Goal: Transaction & Acquisition: Purchase product/service

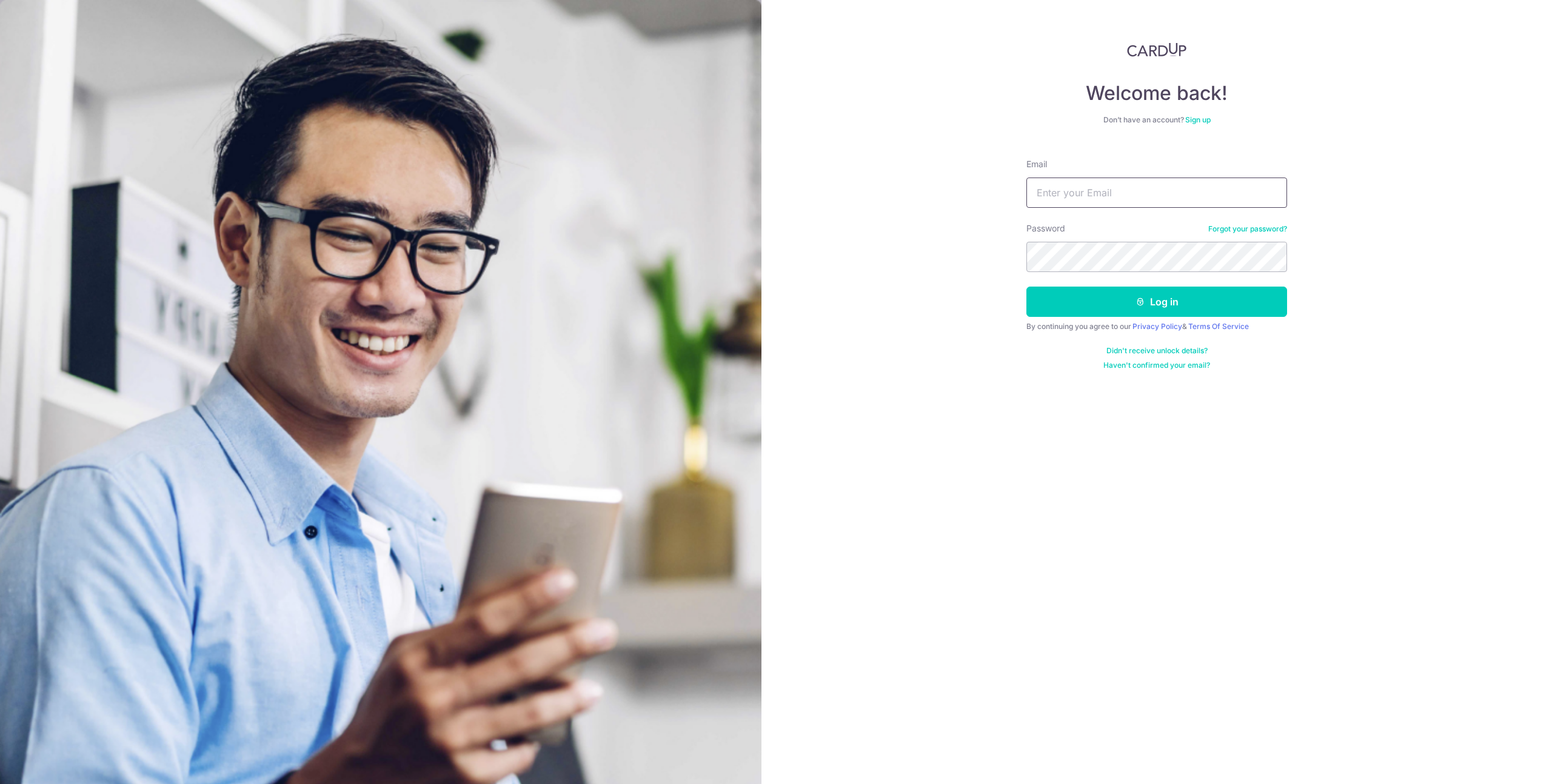
click at [1094, 194] on input "Email" at bounding box center [1157, 192] width 261 height 30
type input "byronjkoh@gmail.com"
click at [1123, 303] on button "Log in" at bounding box center [1157, 301] width 261 height 30
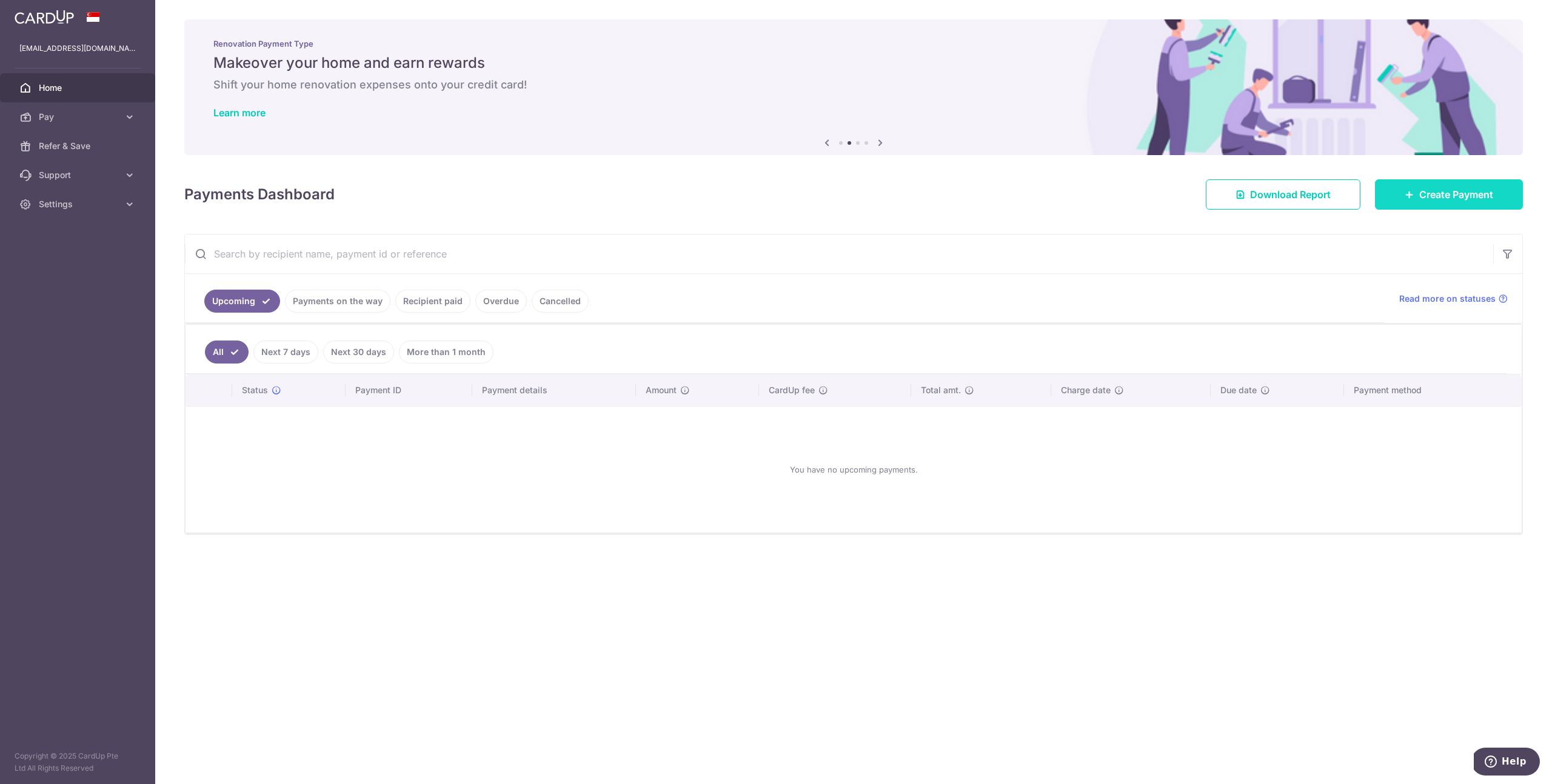
click at [1495, 184] on link "Create Payment" at bounding box center [1449, 194] width 148 height 30
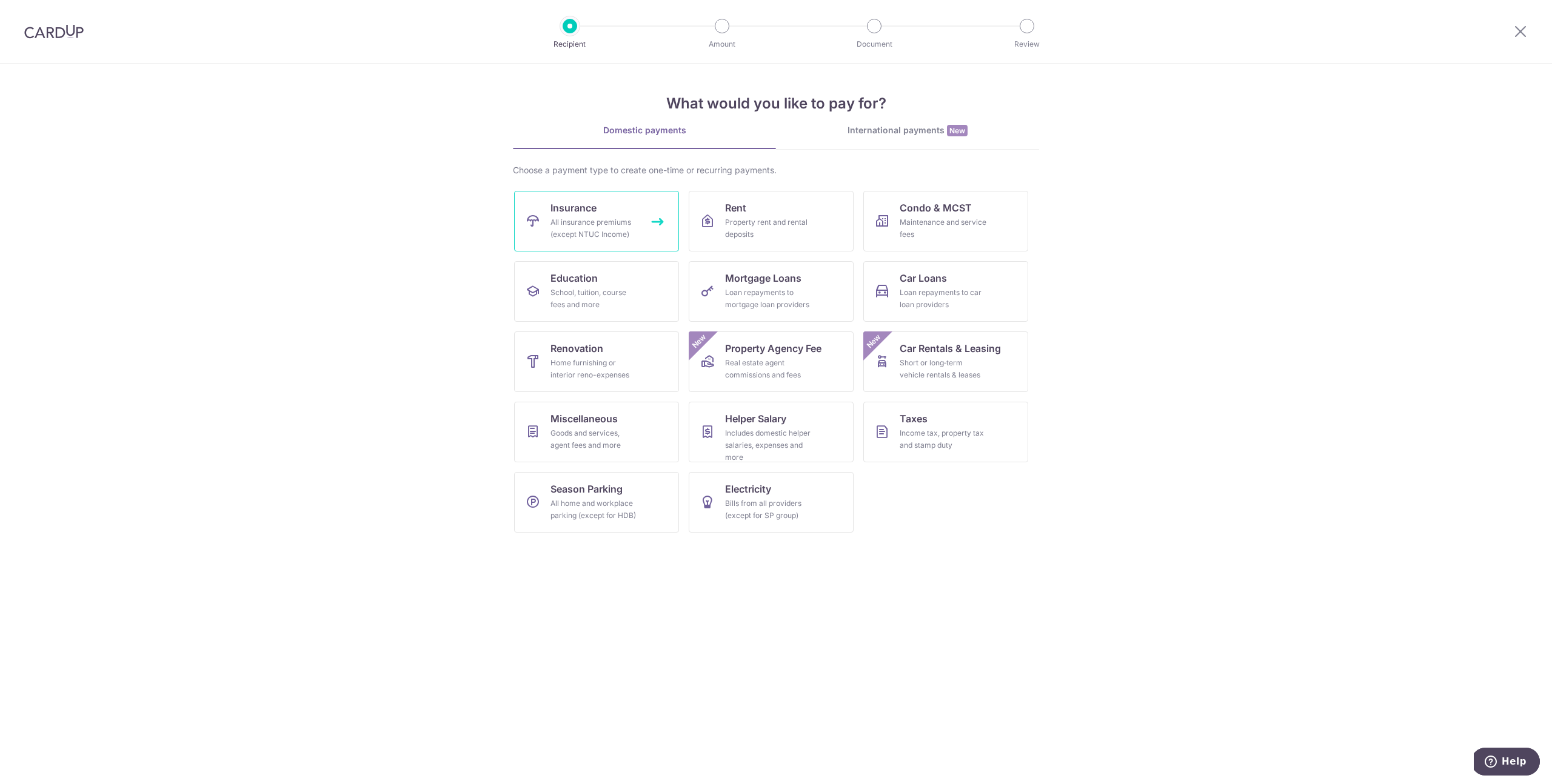
click at [616, 224] on div "All insurance premiums (except NTUC Income)" at bounding box center [594, 228] width 87 height 24
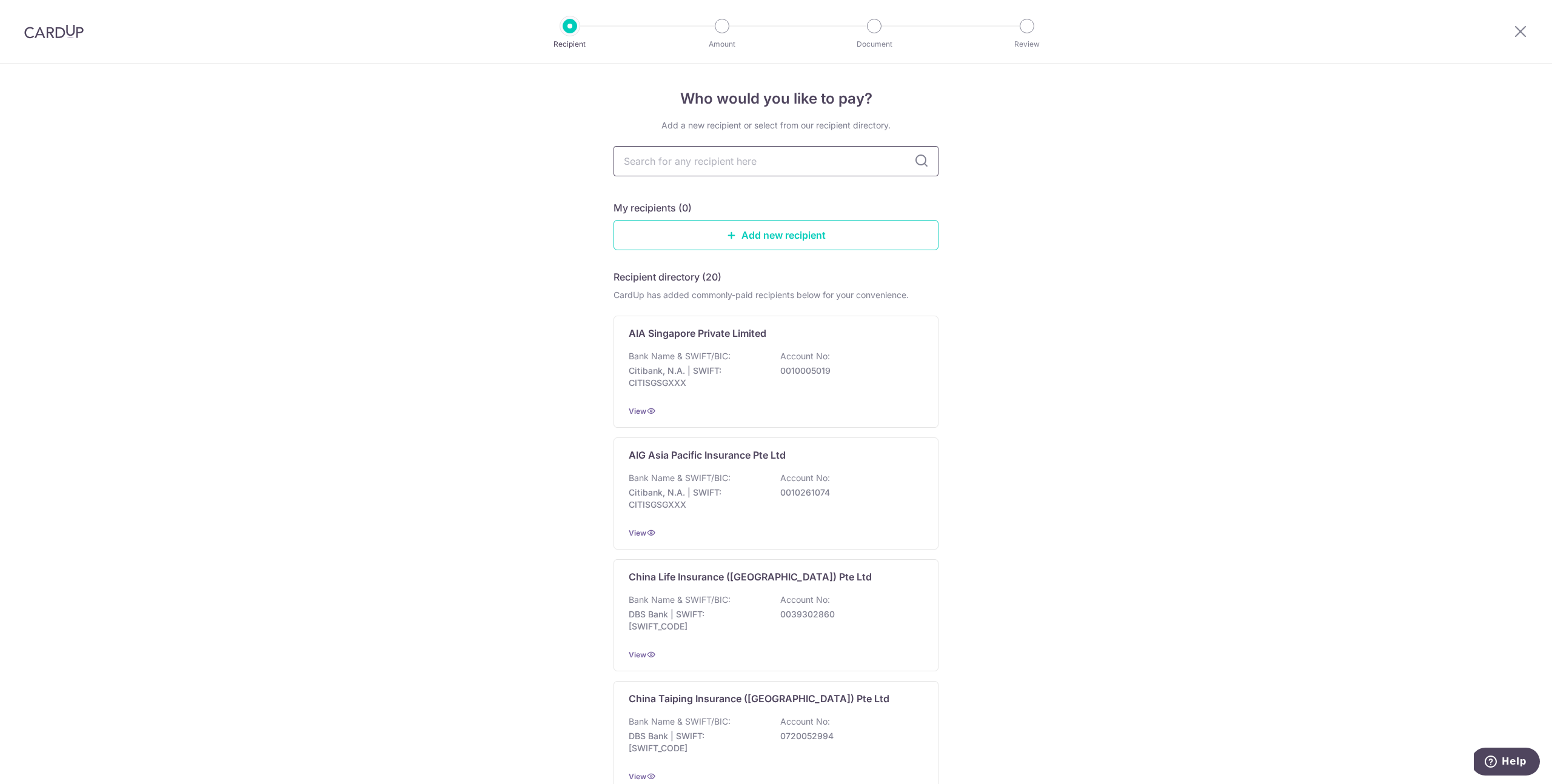
click at [755, 160] on input "text" at bounding box center [776, 161] width 325 height 30
type input "great"
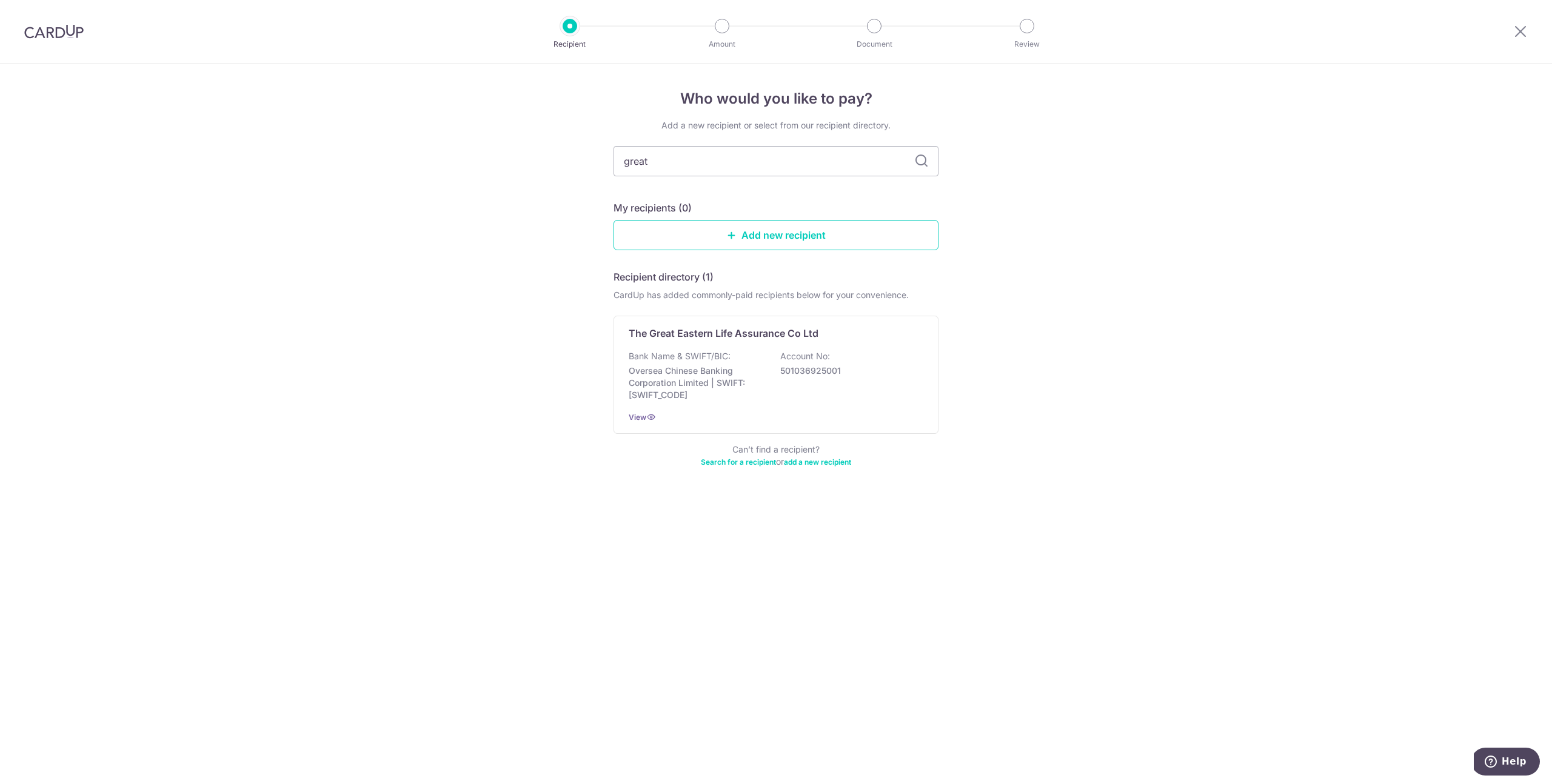
click at [717, 212] on div "My recipients (0)" at bounding box center [776, 207] width 325 height 14
click at [762, 340] on div "The Great Eastern Life Assurance Co Ltd Bank Name & SWIFT/BIC: Oversea Chinese …" at bounding box center [776, 375] width 325 height 118
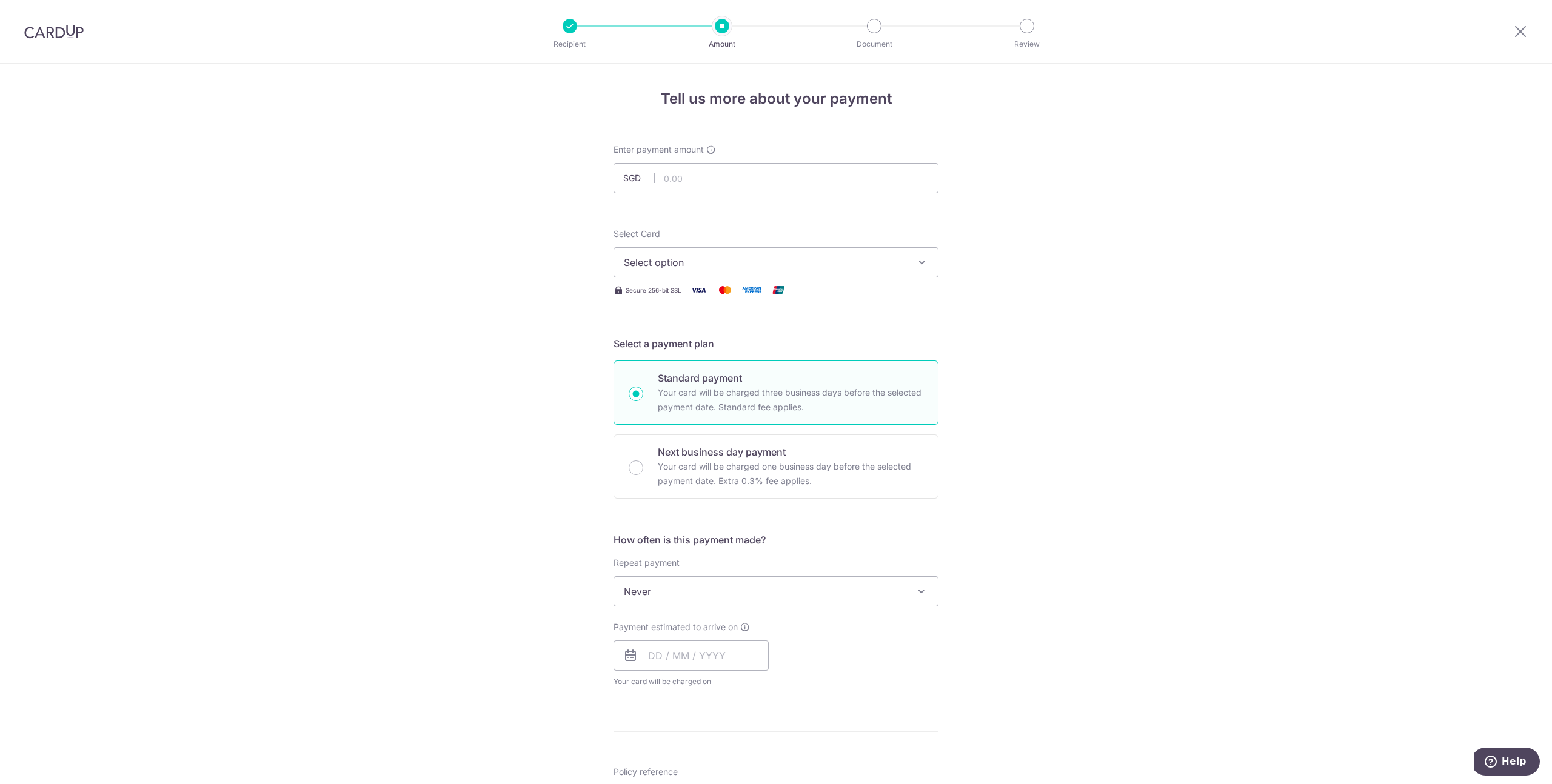
click at [735, 264] on span "Select option" at bounding box center [765, 262] width 283 height 14
click at [729, 347] on span "**** 8614" at bounding box center [776, 348] width 304 height 14
click at [707, 174] on input "text" at bounding box center [776, 178] width 325 height 30
click at [705, 170] on input "text" at bounding box center [776, 178] width 325 height 30
paste input "325.99"
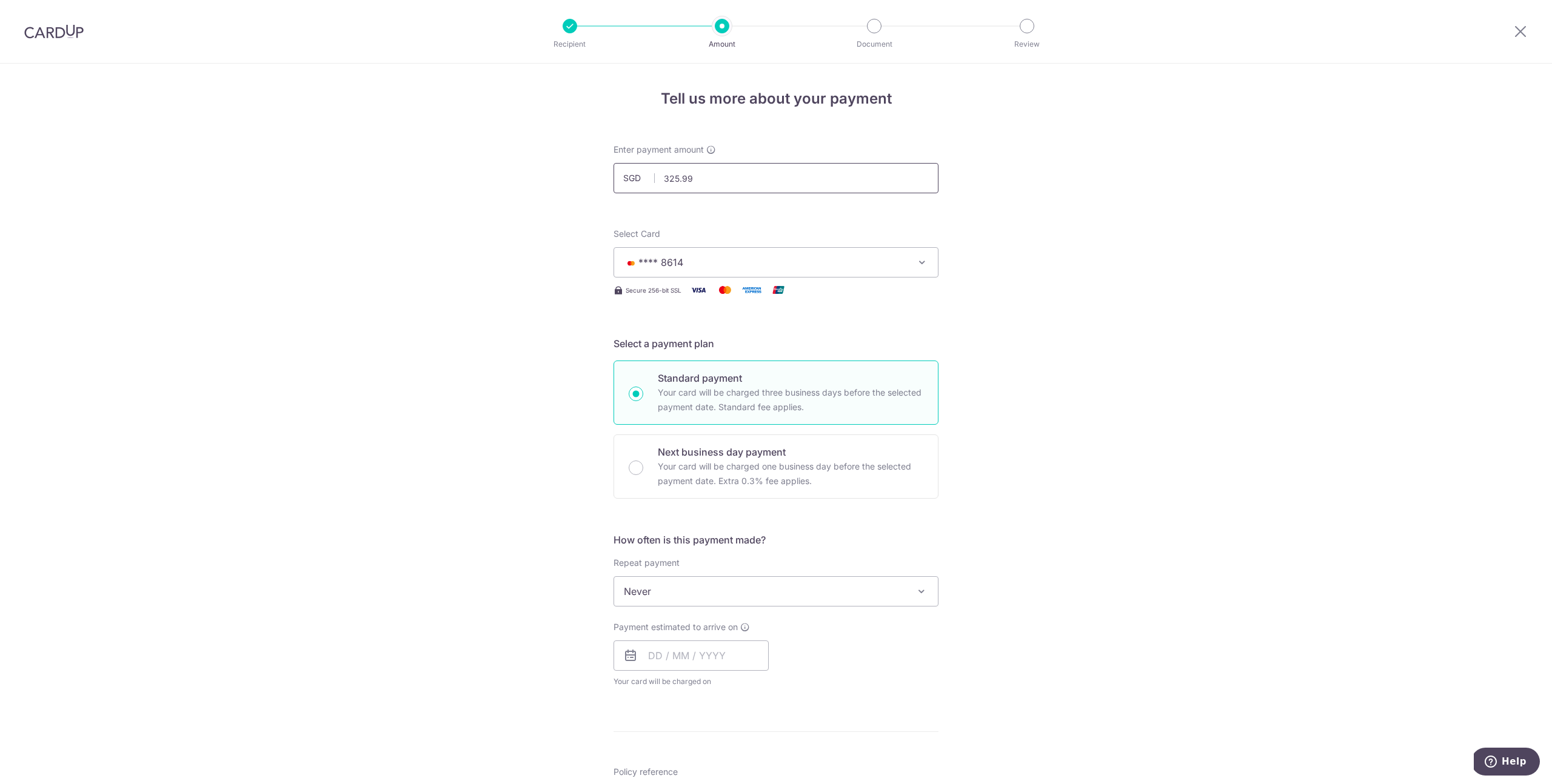
type input "325.99"
click at [1041, 234] on div "Tell us more about your payment Enter payment amount SGD 325.99 Select Card ***…" at bounding box center [776, 612] width 1552 height 1096
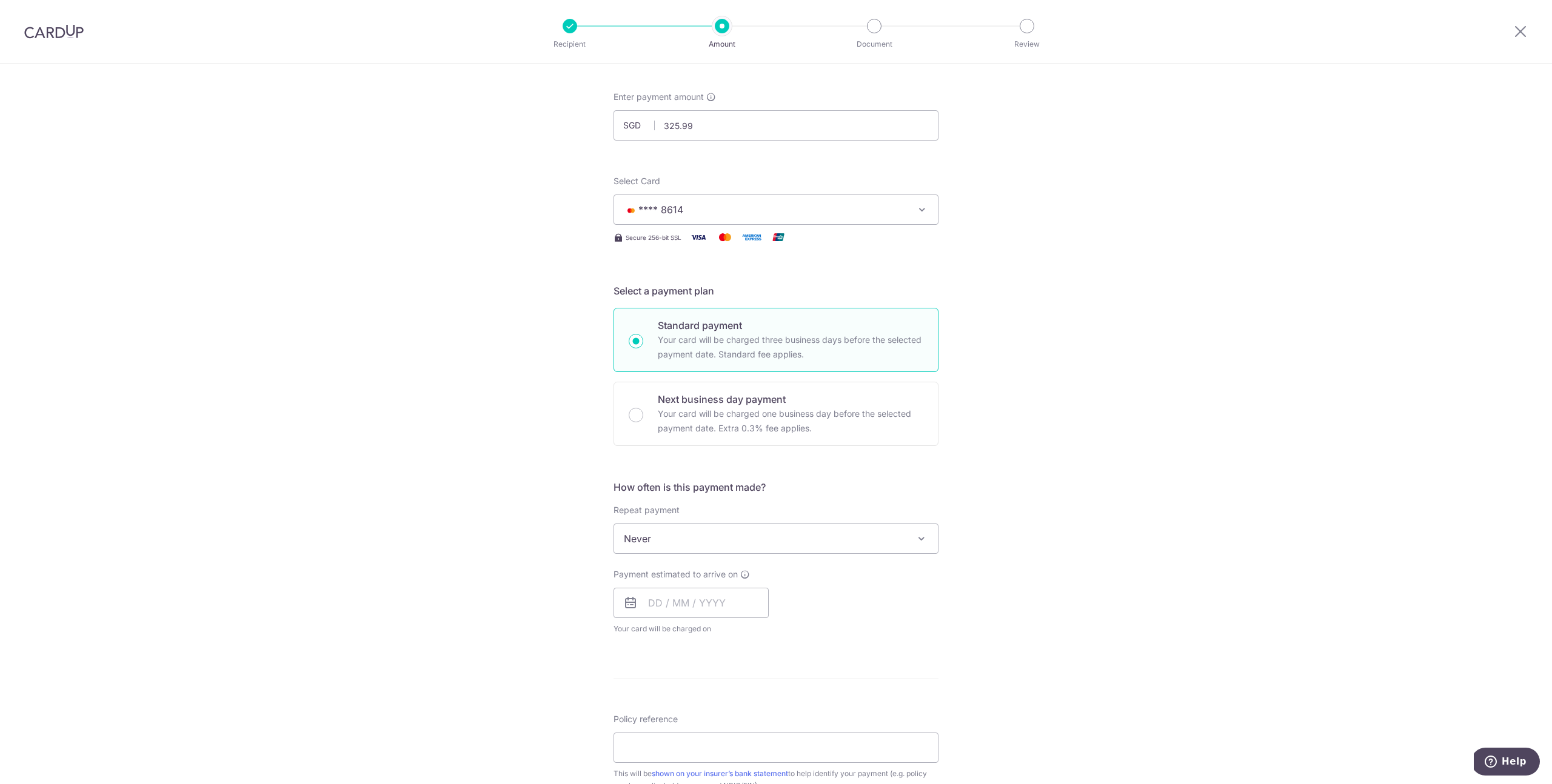
scroll to position [87, 0]
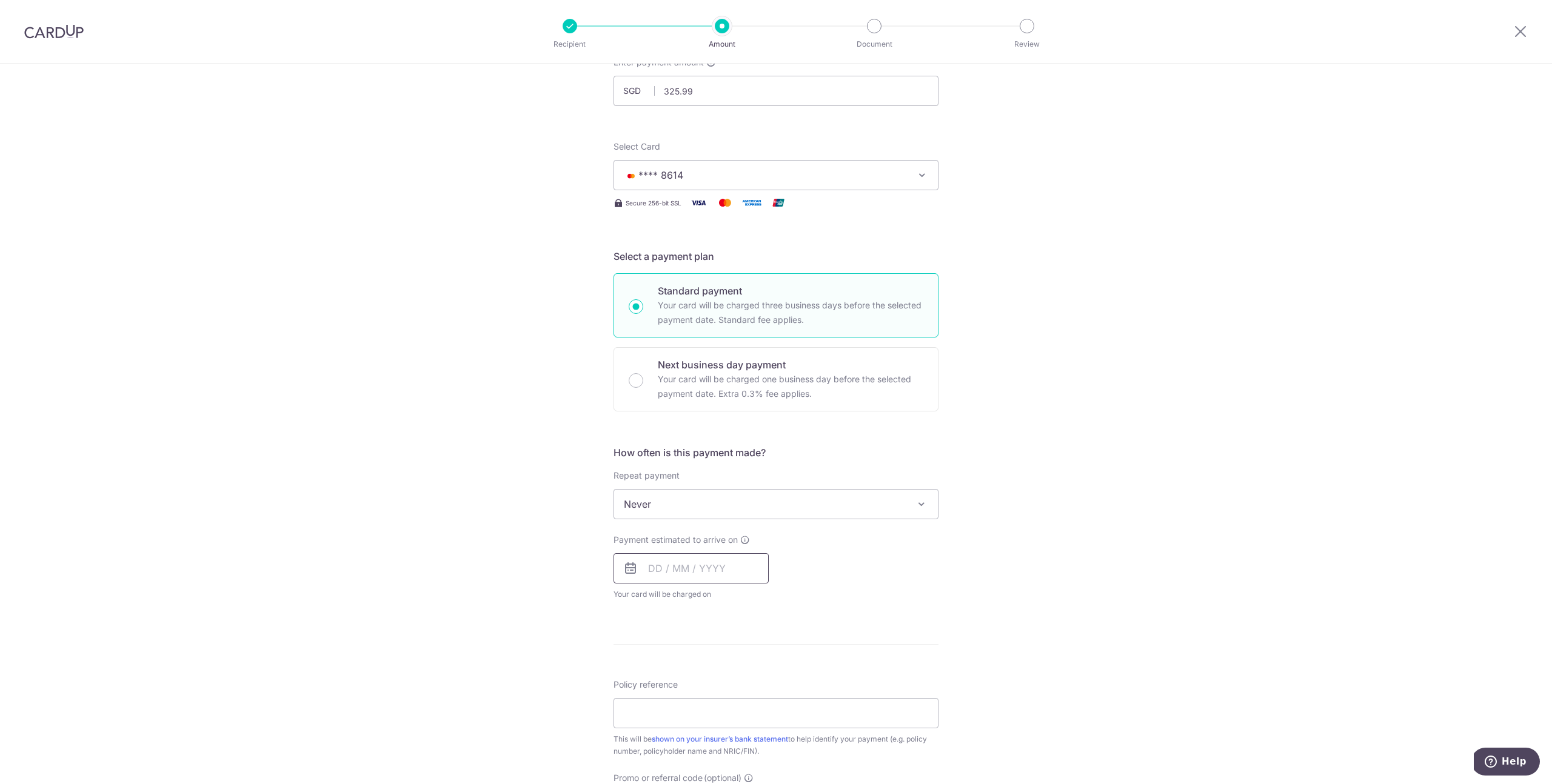
click at [704, 576] on input "text" at bounding box center [692, 568] width 156 height 30
click at [734, 703] on link "16" at bounding box center [735, 703] width 19 height 19
type input "16/10/2025"
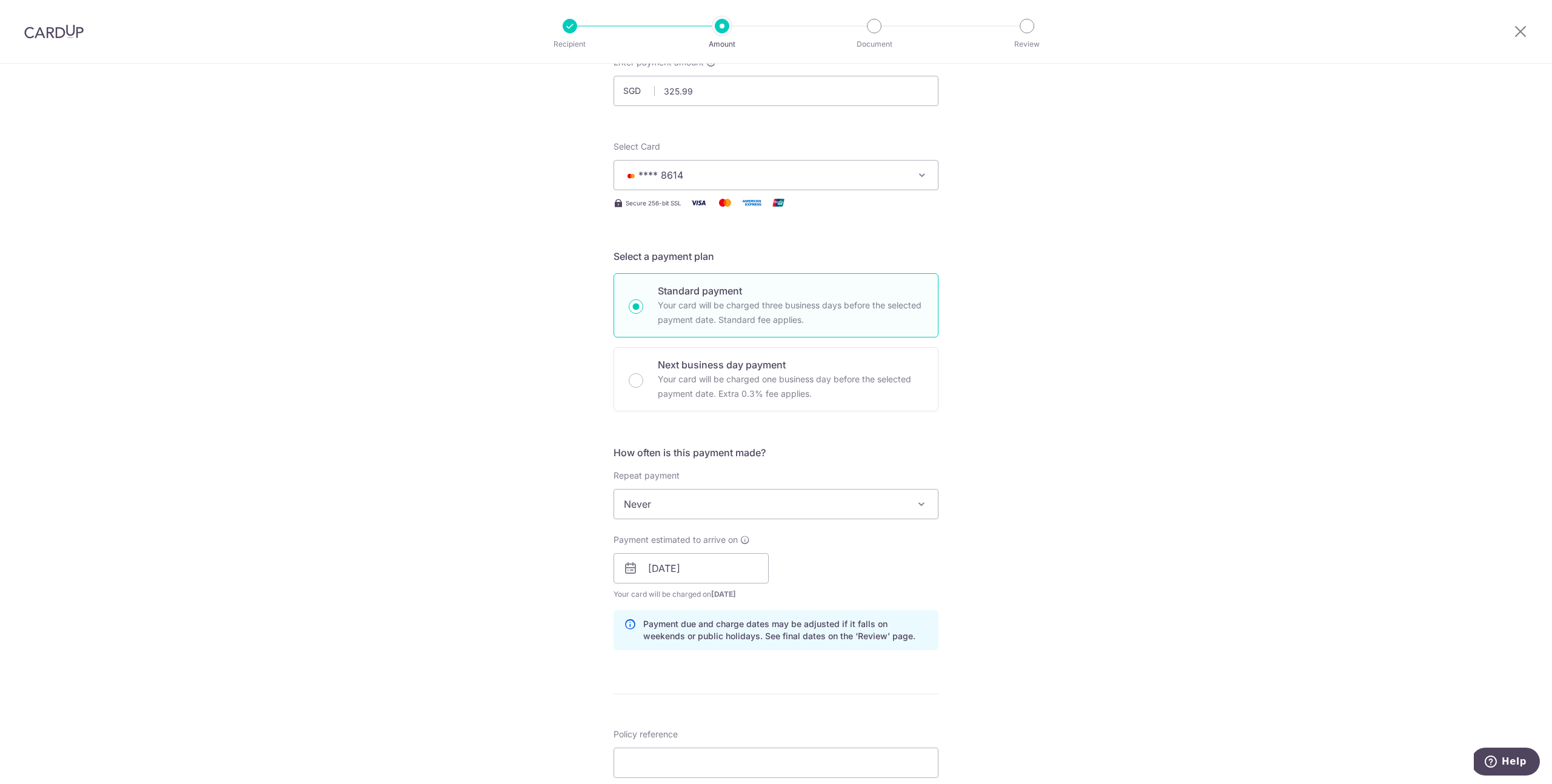
click at [851, 582] on div "Payment estimated to arrive on 16/10/2025 Prev Next Oct Nov Dec 2025 2026 2027 …" at bounding box center [776, 567] width 339 height 66
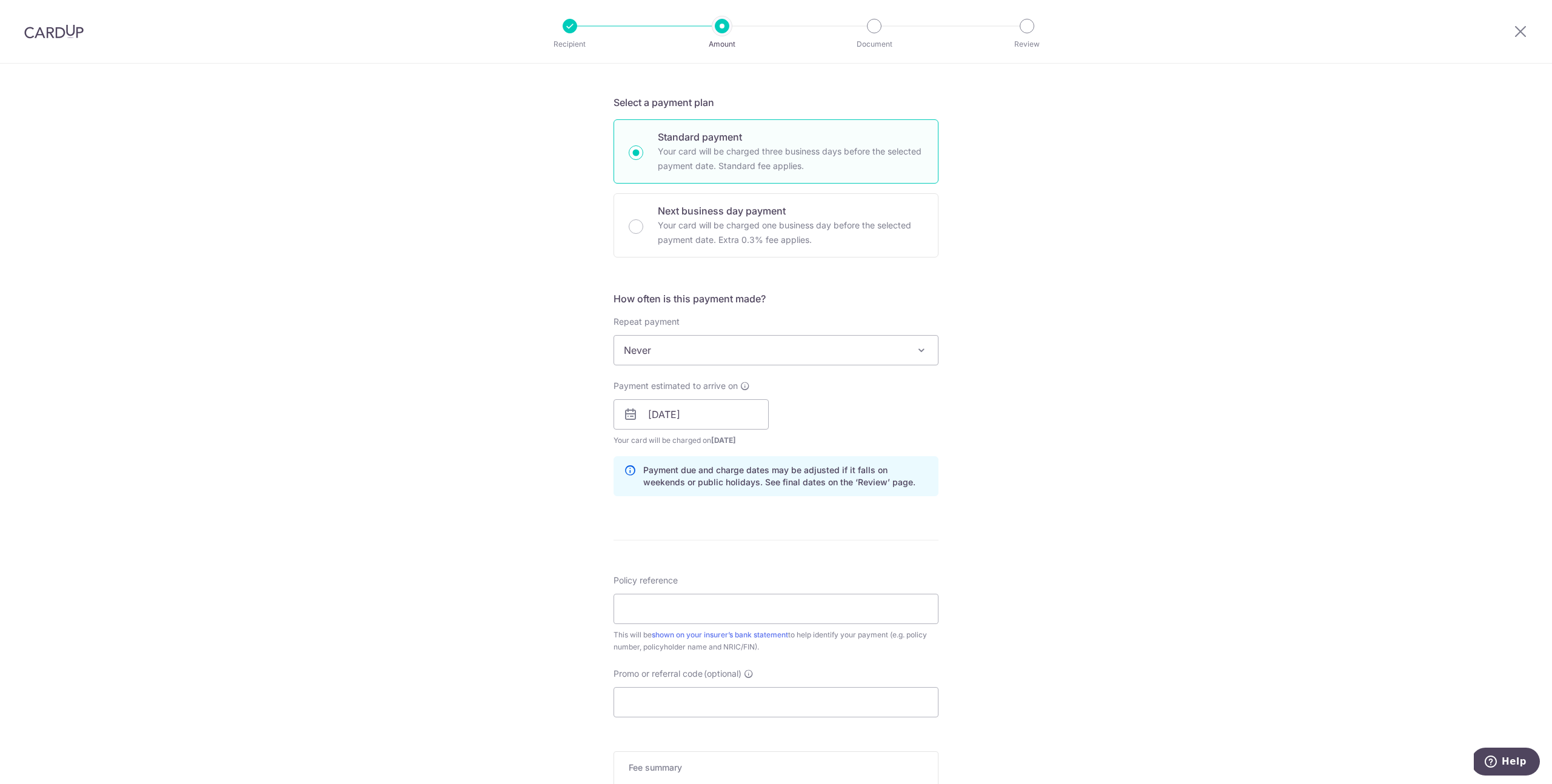
scroll to position [242, 0]
click at [747, 612] on input "Policy reference" at bounding box center [776, 609] width 325 height 30
click at [778, 611] on input "Policy reference" at bounding box center [776, 609] width 325 height 30
paste input "0241919120"
type input "0241919120"
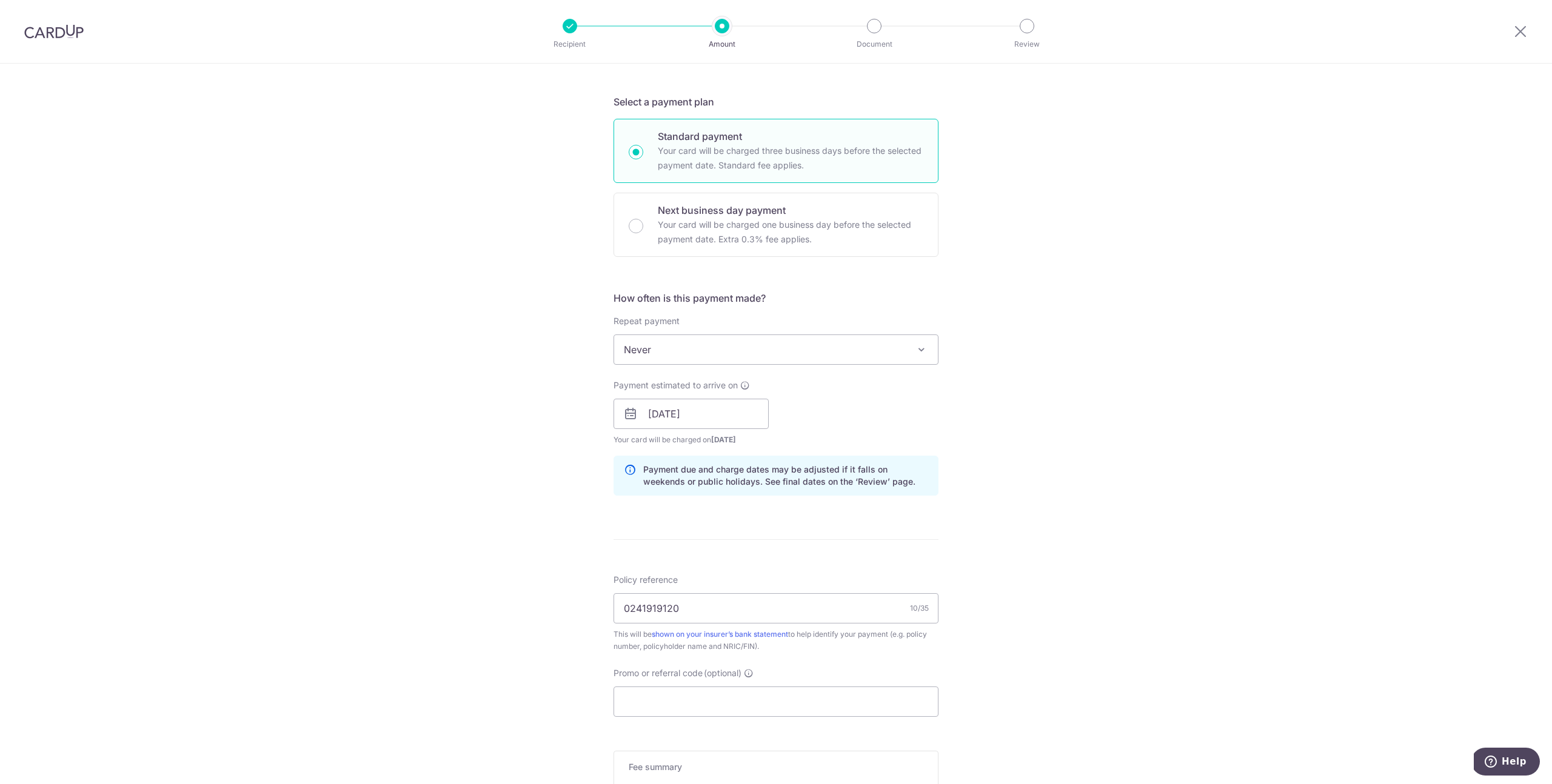
click at [966, 602] on div "Tell us more about your payment Enter payment amount SGD 325.99 325.99 Select C…" at bounding box center [776, 395] width 1552 height 1146
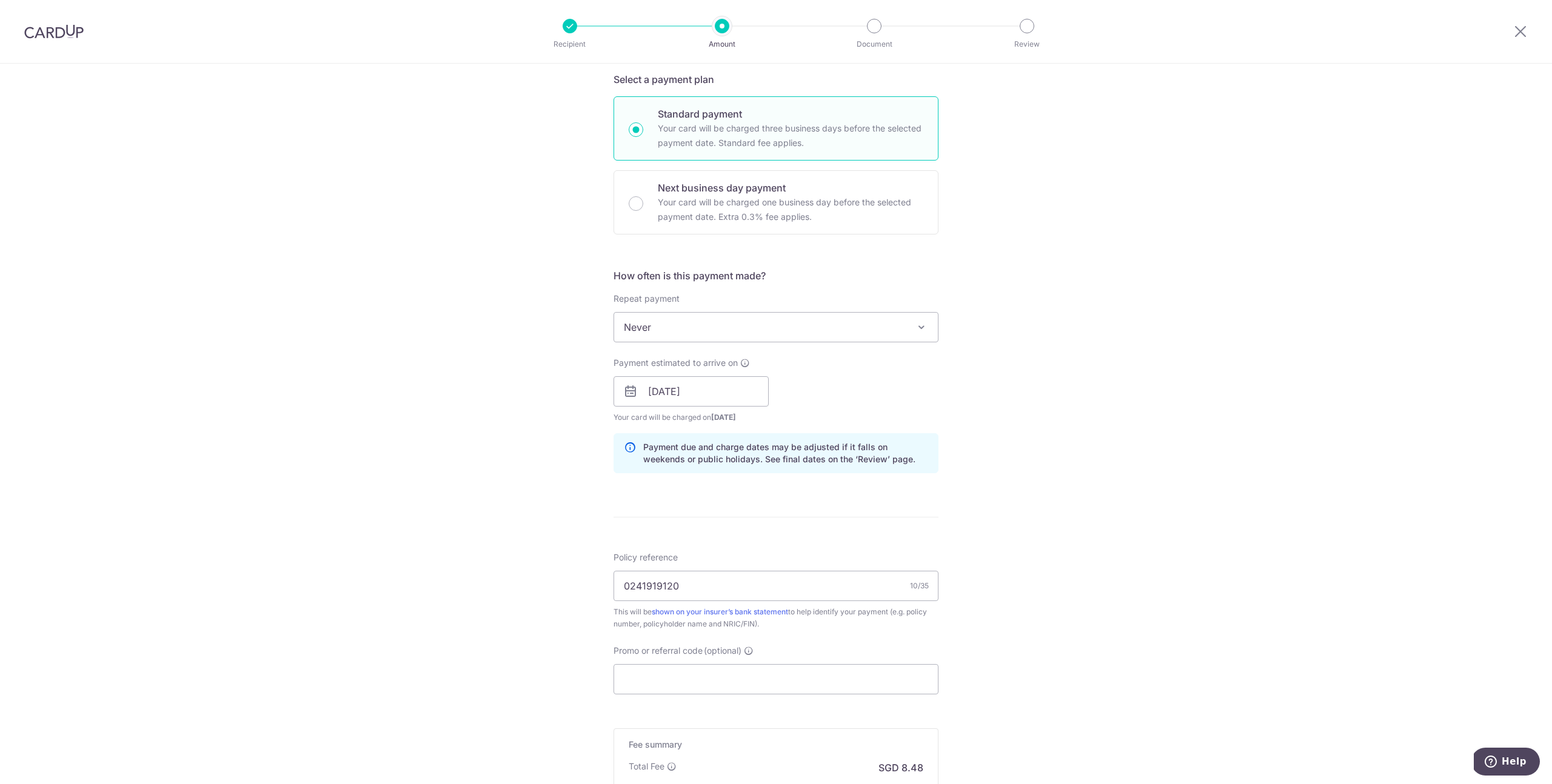
scroll to position [277, 0]
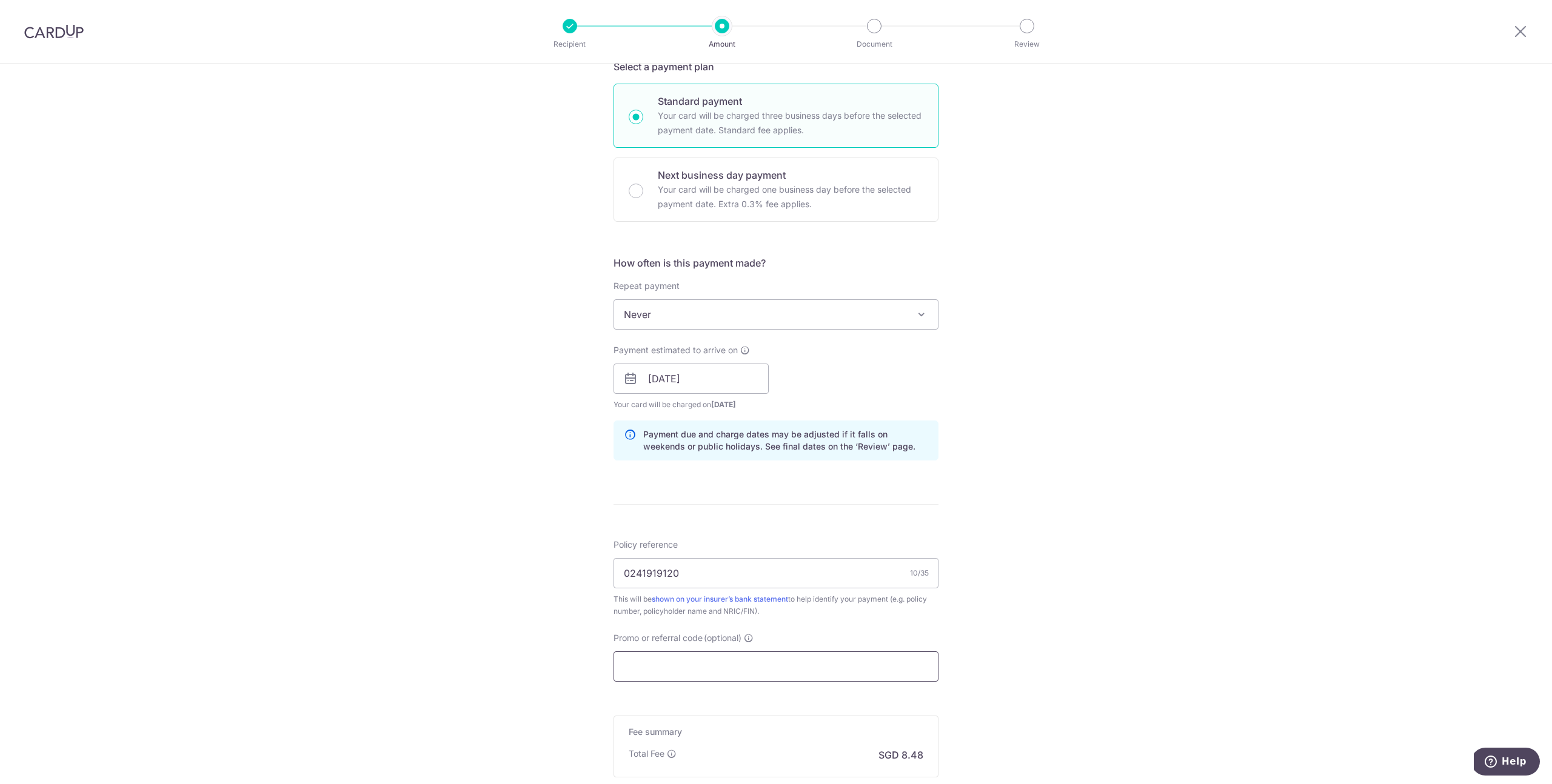
click at [764, 669] on input "Promo or referral code (optional)" at bounding box center [776, 666] width 325 height 30
paste input "OFF225"
type input "OFF225"
click at [1065, 612] on div "Tell us more about your payment Enter payment amount SGD 325.99 325.99 Select C…" at bounding box center [776, 387] width 1552 height 1200
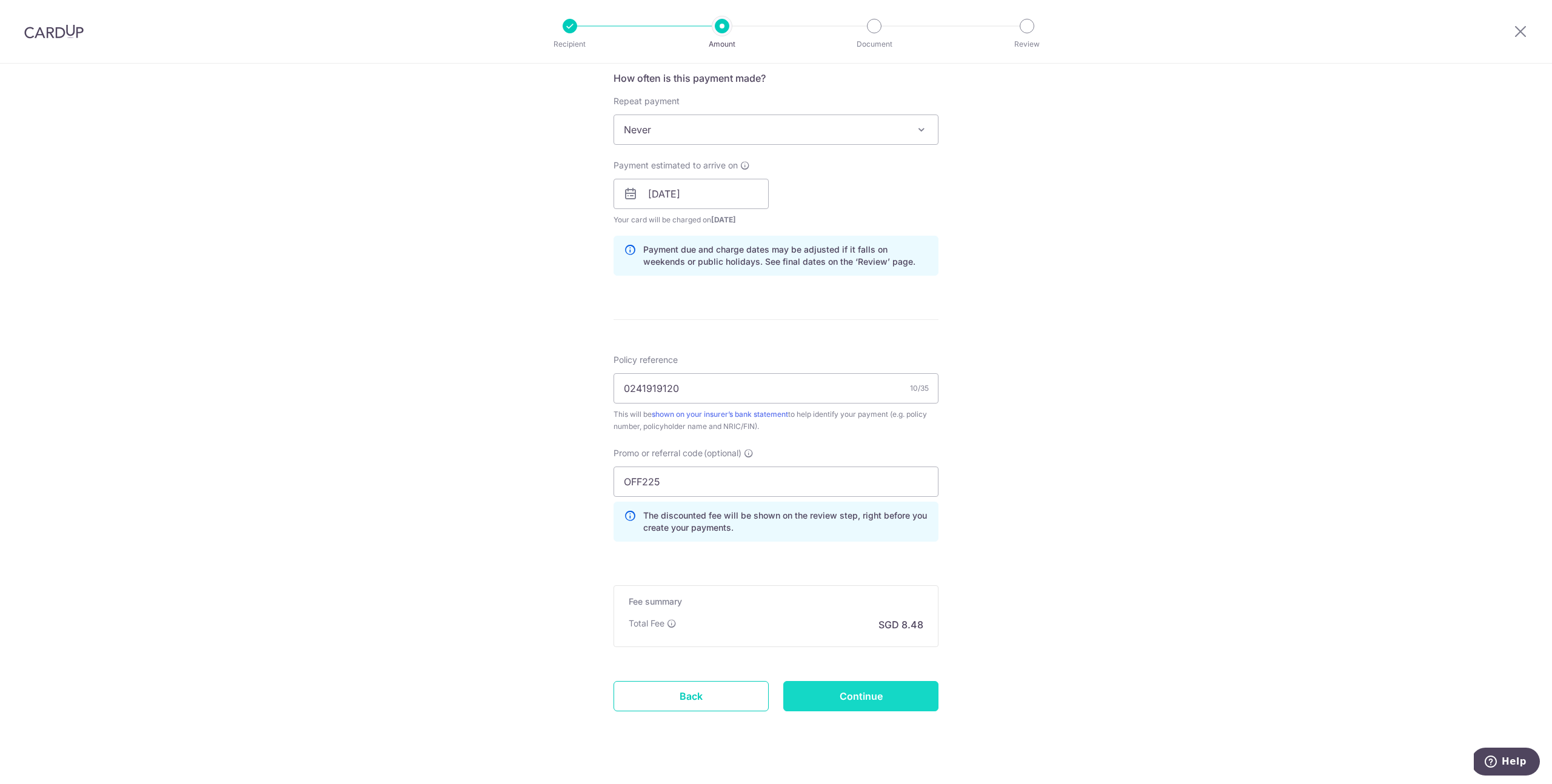
click at [898, 695] on input "Continue" at bounding box center [861, 696] width 156 height 30
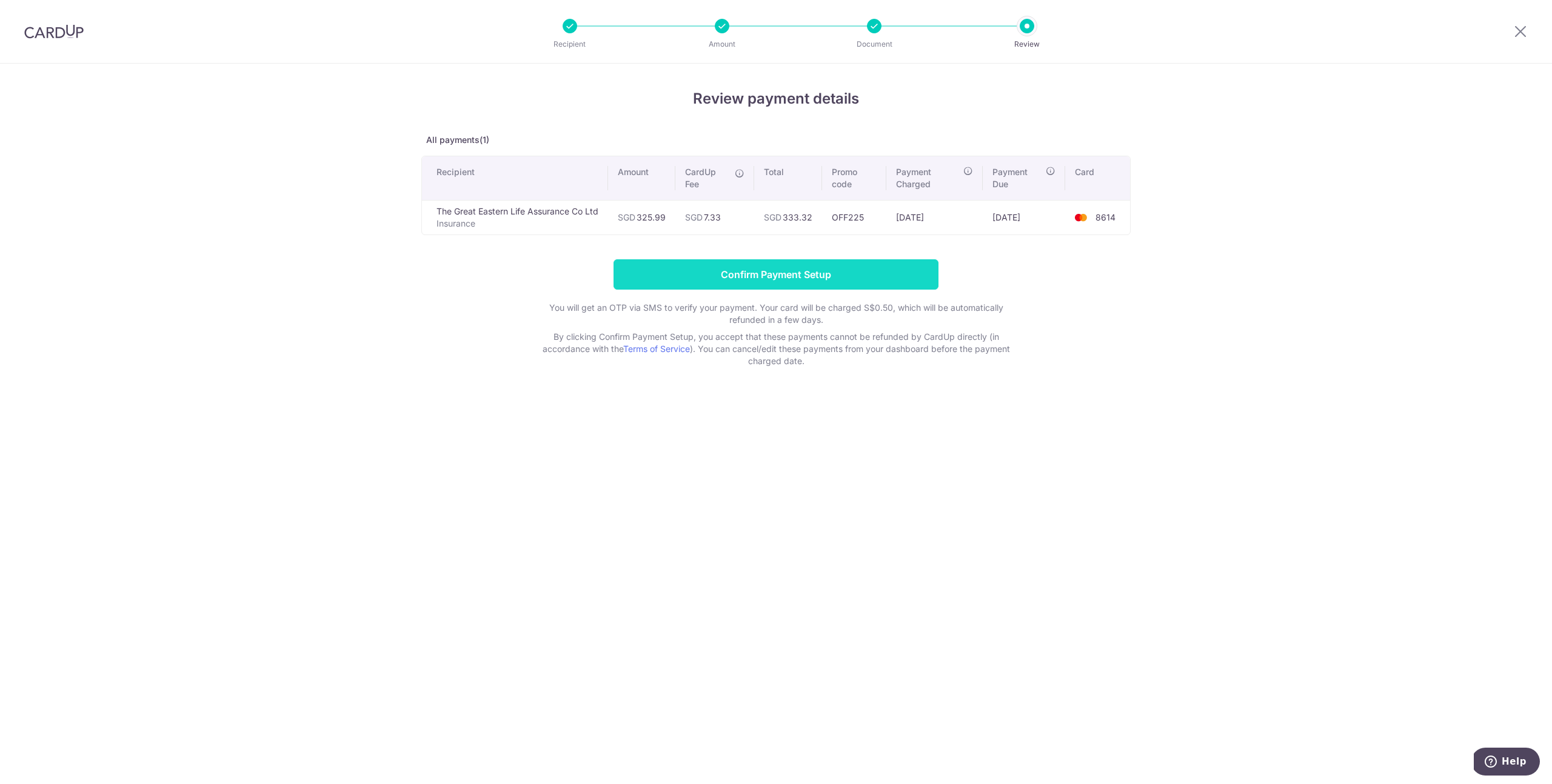
click at [771, 266] on input "Confirm Payment Setup" at bounding box center [776, 274] width 325 height 30
